Goal: Browse casually

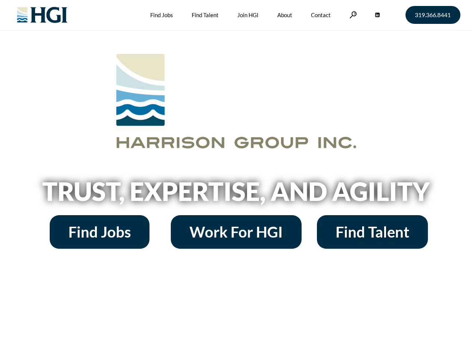
click at [236, 179] on h2 "Trust, Expertise, and Agility" at bounding box center [236, 191] width 426 height 25
click at [352, 15] on link at bounding box center [352, 14] width 7 height 7
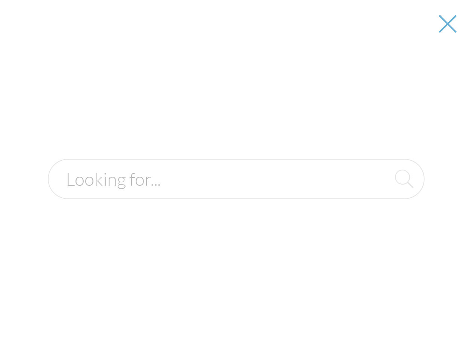
click at [236, 194] on h2 "Trust, Expertise, and Agility" at bounding box center [236, 191] width 426 height 25
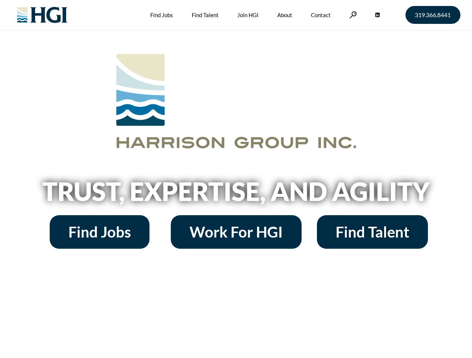
click at [236, 179] on h2 "Trust, Expertise, and Agility" at bounding box center [236, 191] width 426 height 25
click at [352, 15] on link at bounding box center [352, 14] width 7 height 7
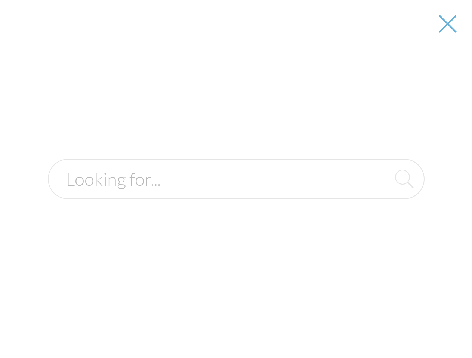
click at [236, 194] on h2 "Trust, Expertise, and Agility" at bounding box center [236, 191] width 426 height 25
